Goal: Task Accomplishment & Management: Manage account settings

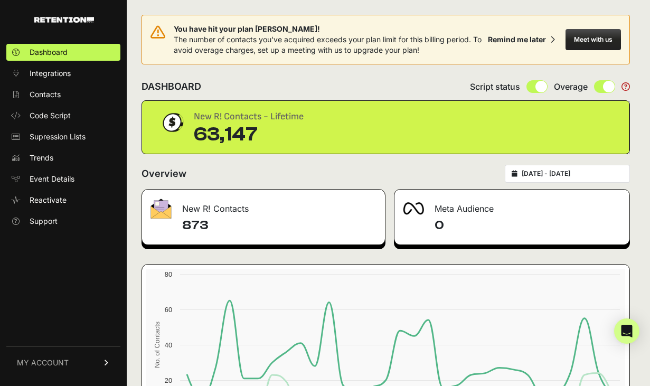
click at [91, 363] on link "MY ACCOUNT" at bounding box center [63, 362] width 114 height 32
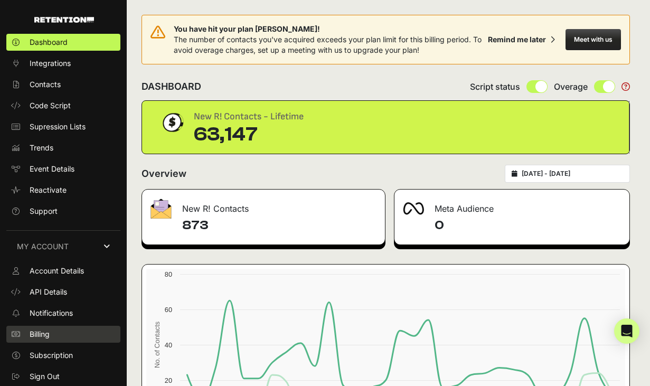
click at [56, 330] on link "Billing" at bounding box center [63, 334] width 114 height 17
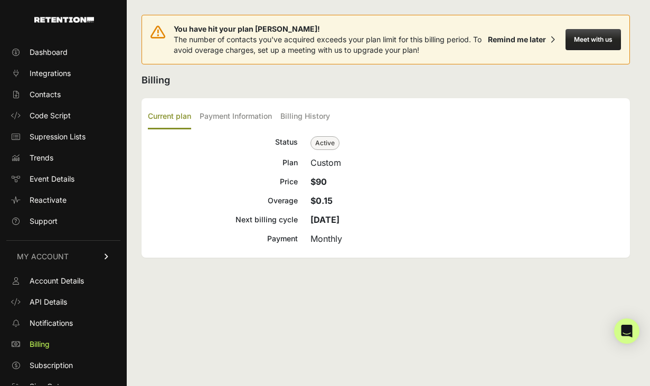
scroll to position [10, 0]
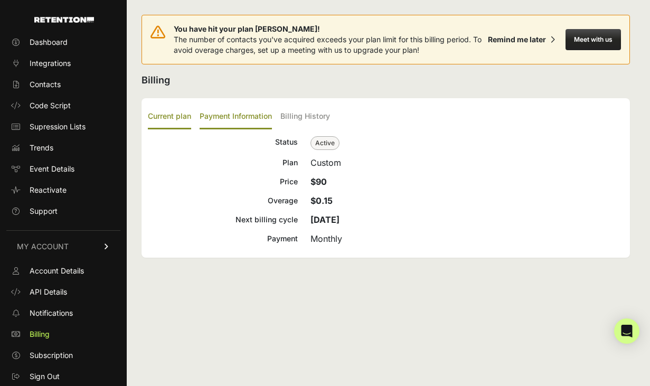
click at [242, 116] on label "Payment Information" at bounding box center [236, 117] width 72 height 25
click at [0, 0] on input "Payment Information" at bounding box center [0, 0] width 0 height 0
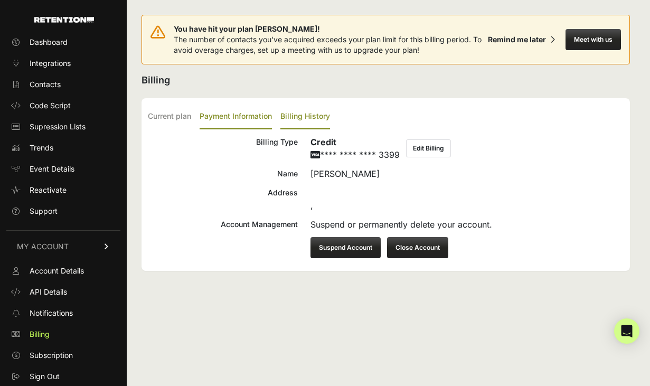
click at [292, 113] on label "Billing History" at bounding box center [305, 117] width 50 height 25
click at [0, 0] on input "Billing History" at bounding box center [0, 0] width 0 height 0
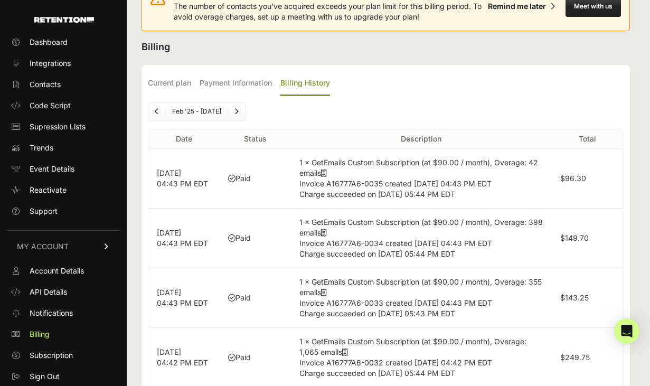
scroll to position [26, 0]
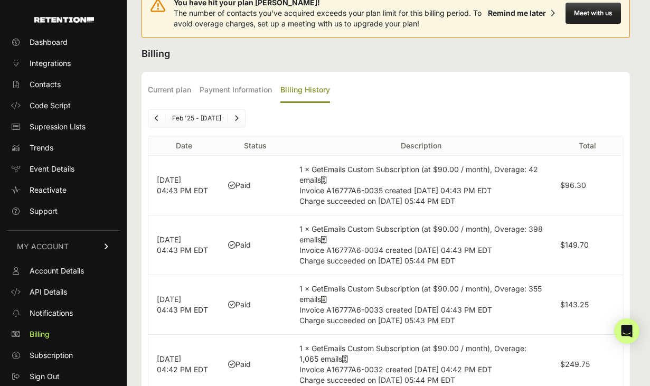
click at [152, 117] on link "Previous" at bounding box center [156, 118] width 17 height 17
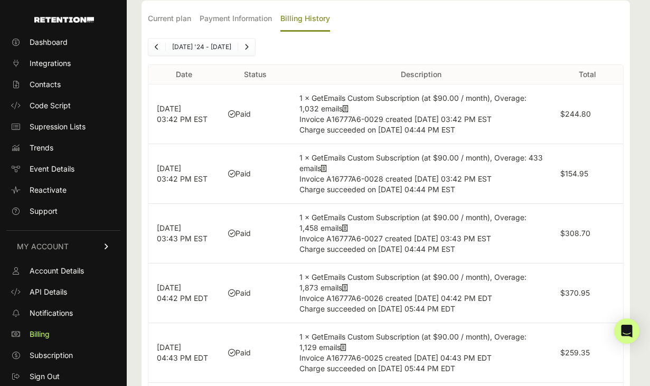
scroll to position [23, 0]
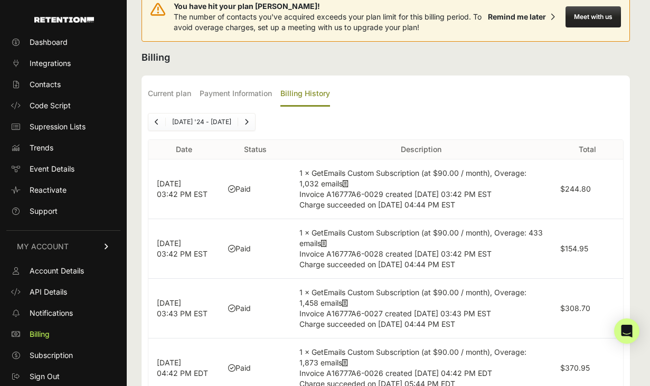
click at [245, 120] on icon "Next" at bounding box center [247, 122] width 4 height 6
click at [155, 121] on icon "Previous" at bounding box center [157, 122] width 4 height 6
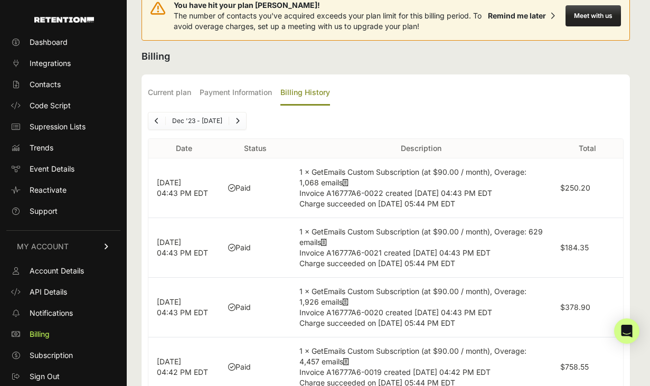
scroll to position [0, 0]
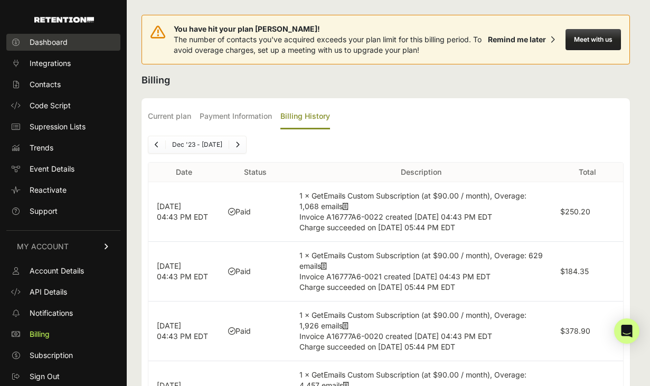
click at [55, 40] on span "Dashboard" at bounding box center [49, 42] width 38 height 11
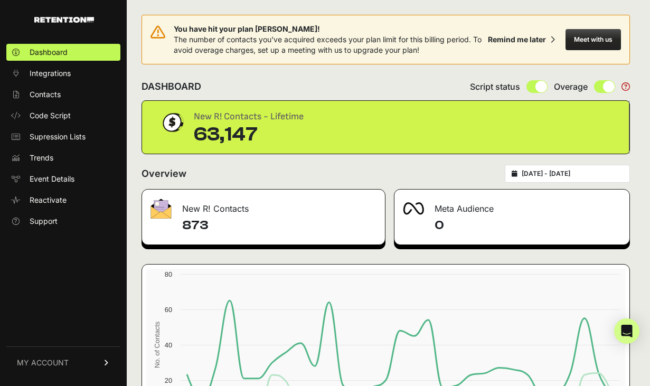
click at [59, 359] on span "MY ACCOUNT" at bounding box center [43, 363] width 52 height 11
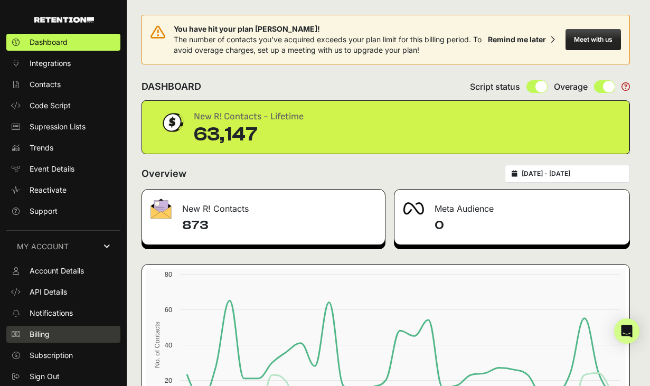
click at [52, 334] on link "Billing" at bounding box center [63, 334] width 114 height 17
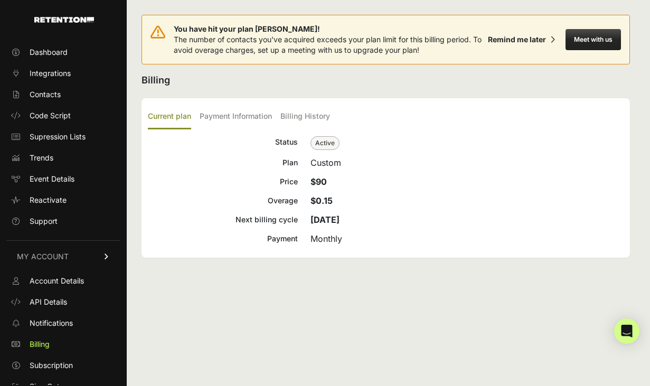
scroll to position [10, 0]
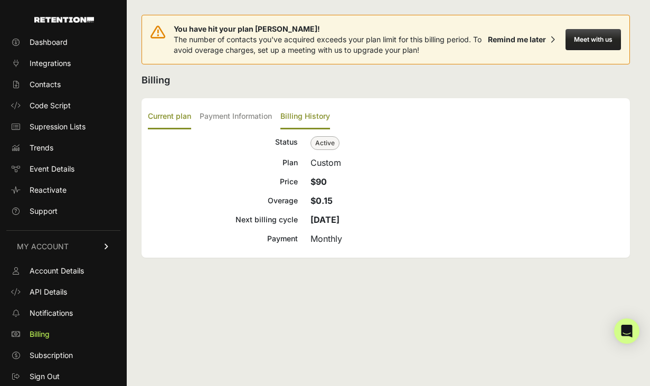
click at [290, 118] on label "Billing History" at bounding box center [305, 117] width 50 height 25
click at [0, 0] on input "Billing History" at bounding box center [0, 0] width 0 height 0
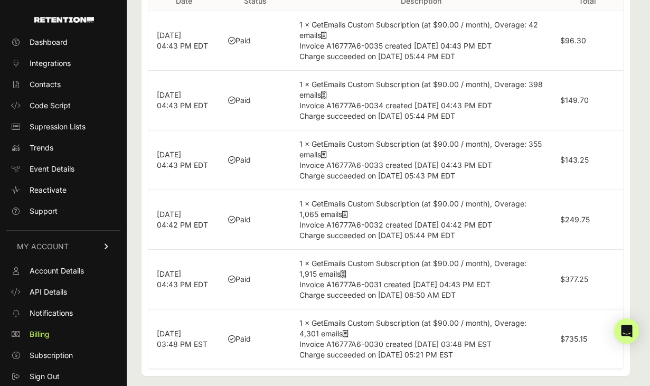
scroll to position [180, 0]
